Goal: Task Accomplishment & Management: Manage account settings

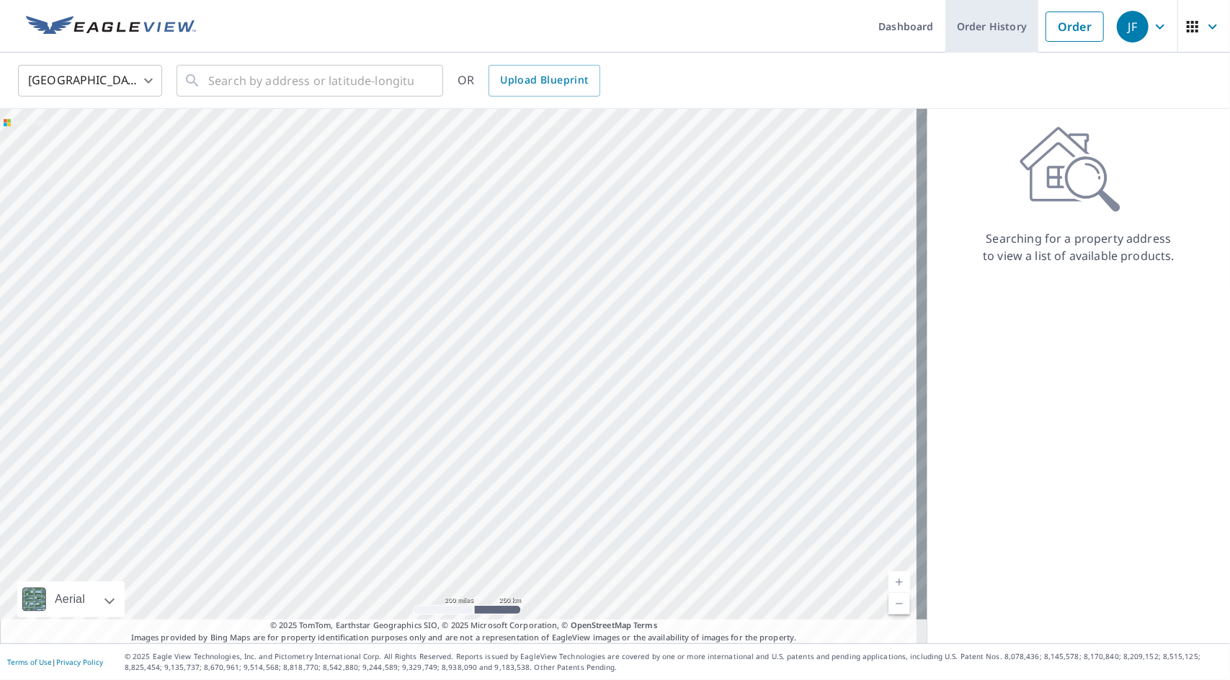
click at [981, 24] on link "Order History" at bounding box center [991, 26] width 93 height 53
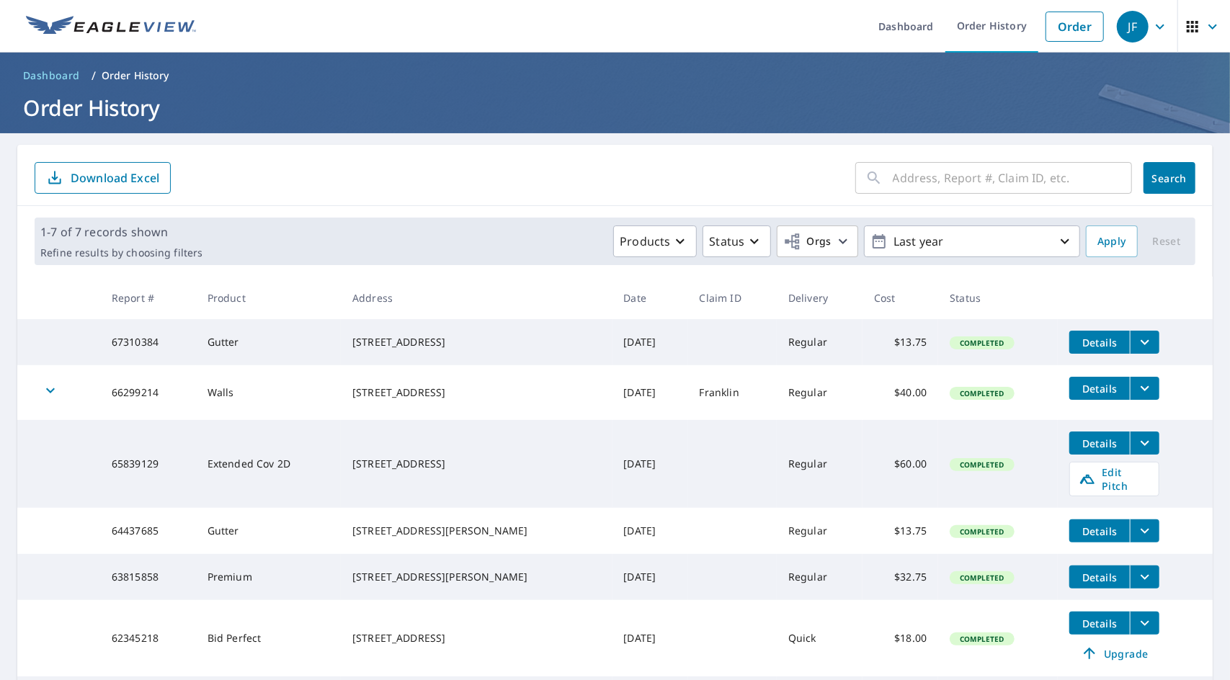
click at [688, 349] on td at bounding box center [732, 342] width 89 height 46
drag, startPoint x: 944, startPoint y: 335, endPoint x: 906, endPoint y: 349, distance: 40.6
click at [906, 349] on td "$13.75" at bounding box center [900, 342] width 76 height 46
click at [1136, 345] on icon "filesDropdownBtn-67310384" at bounding box center [1144, 342] width 17 height 17
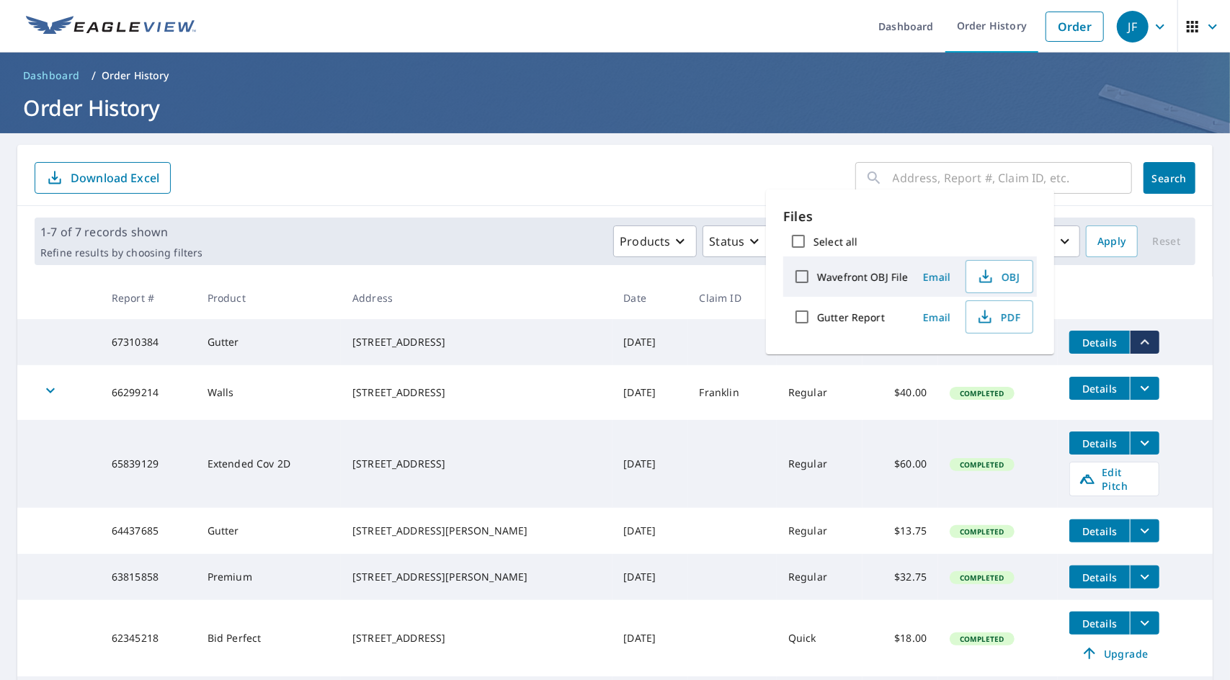
click at [933, 319] on span "Email" at bounding box center [936, 318] width 35 height 14
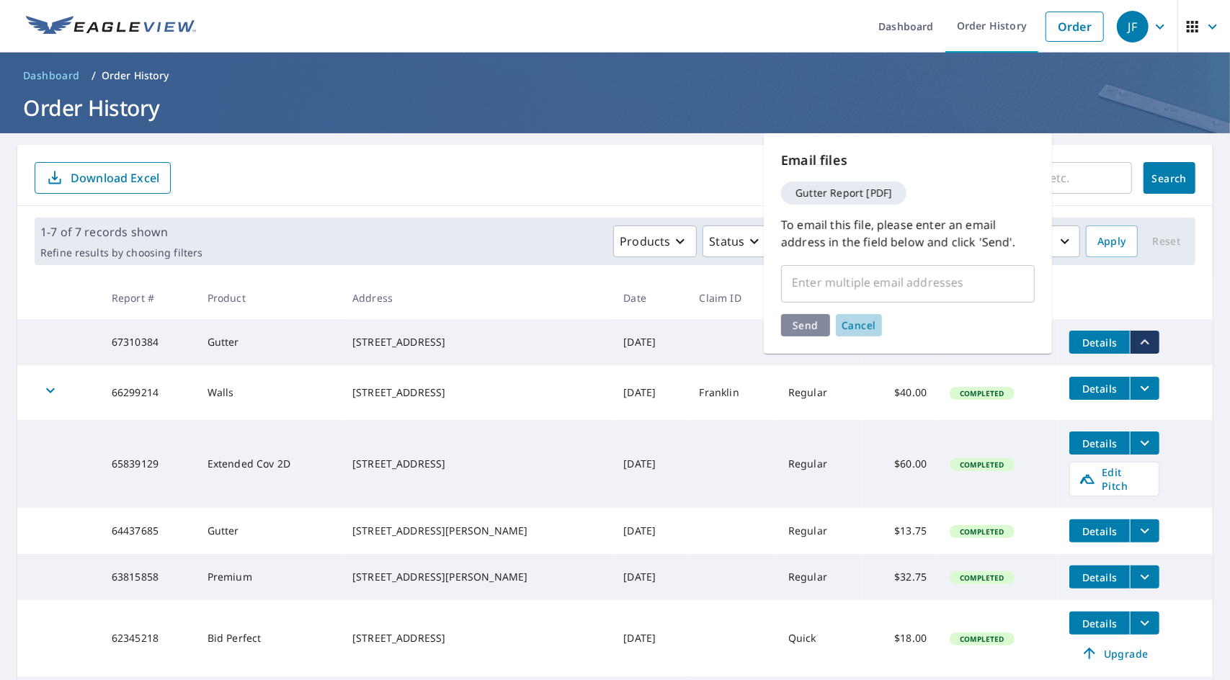
click at [857, 323] on span "Cancel" at bounding box center [858, 325] width 35 height 14
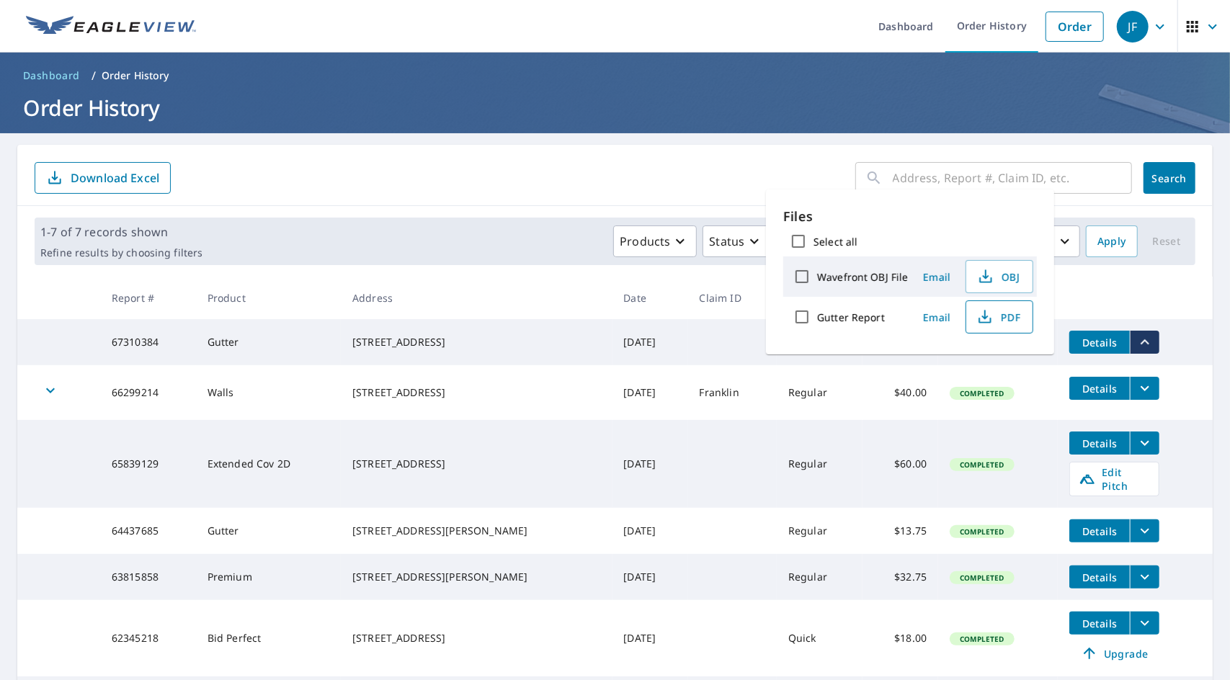
click at [999, 318] on span "PDF" at bounding box center [998, 316] width 46 height 17
